Goal: Task Accomplishment & Management: Use online tool/utility

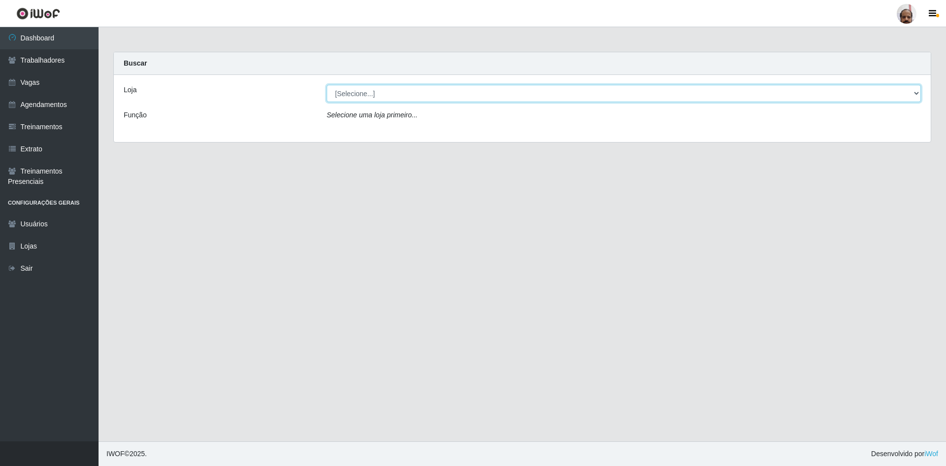
click at [914, 98] on select "[Selecione...] Mar Vermelho - Loja 05" at bounding box center [624, 93] width 594 height 17
select select "252"
click at [327, 85] on select "[Selecione...] Mar Vermelho - Loja 05" at bounding box center [624, 93] width 594 height 17
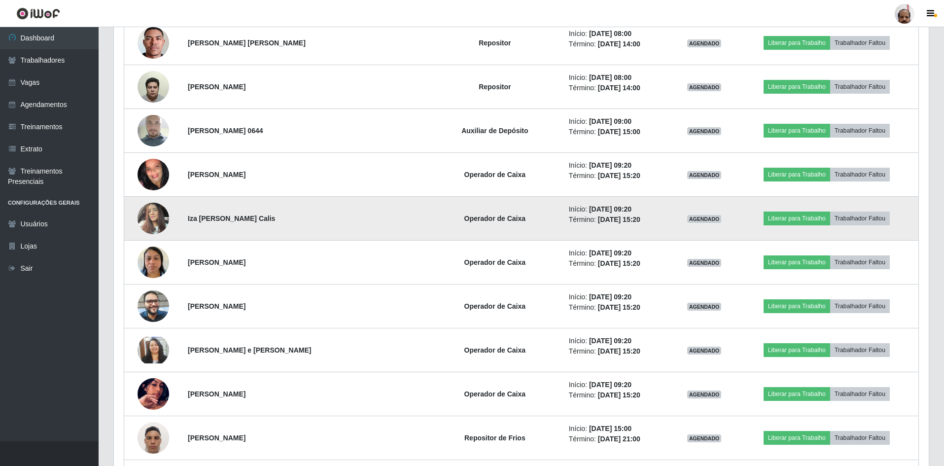
scroll to position [788, 0]
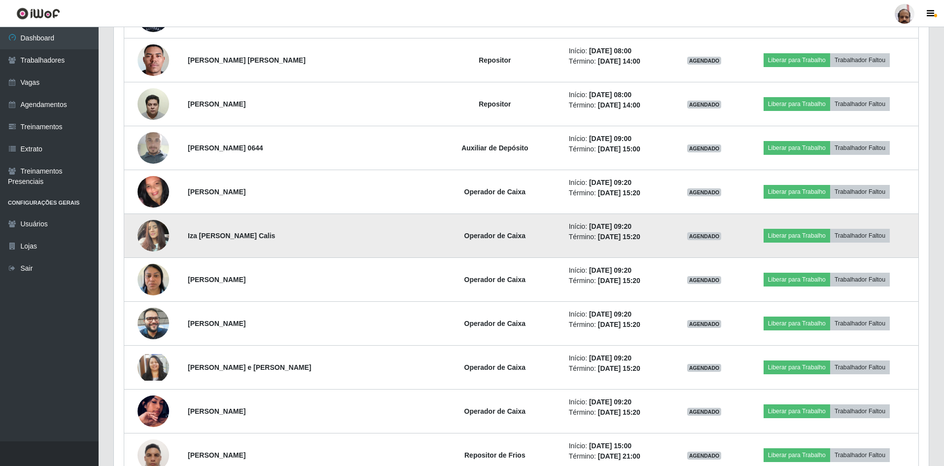
click at [152, 232] on img at bounding box center [153, 235] width 32 height 42
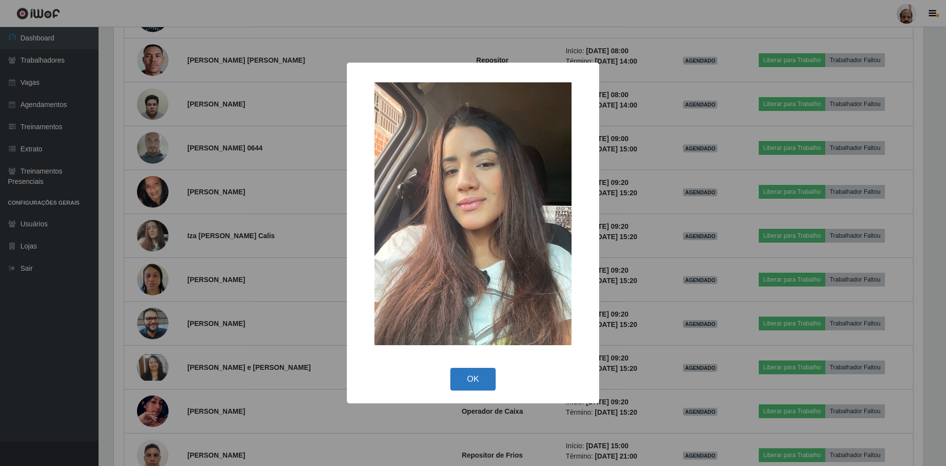
click at [489, 378] on button "OK" at bounding box center [473, 379] width 46 height 23
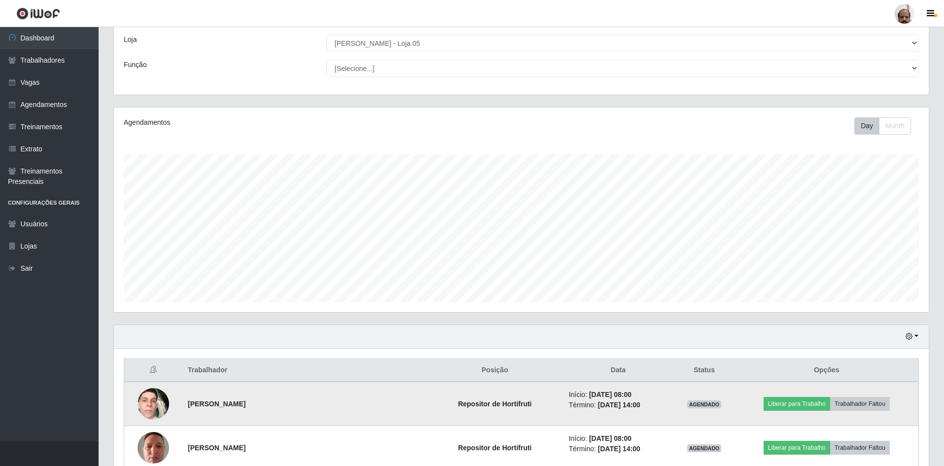
scroll to position [148, 0]
